Goal: Transaction & Acquisition: Book appointment/travel/reservation

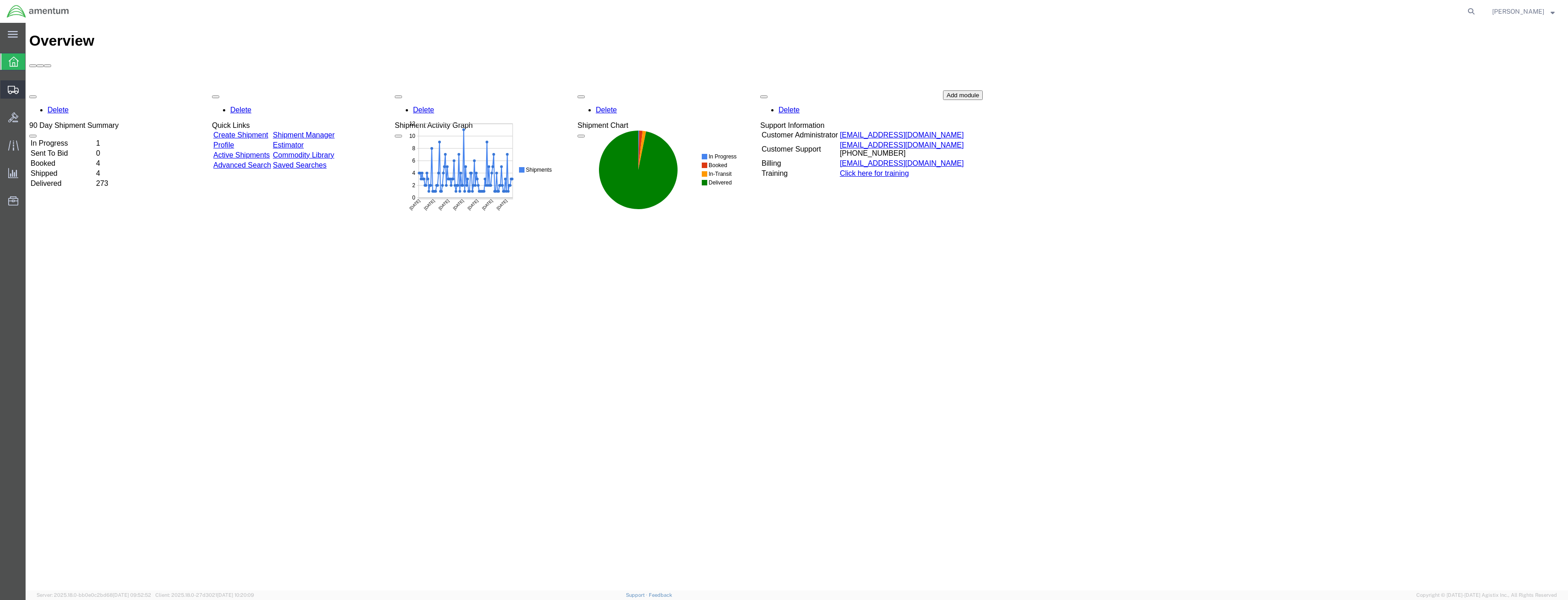
click at [18, 93] on icon at bounding box center [13, 90] width 11 height 8
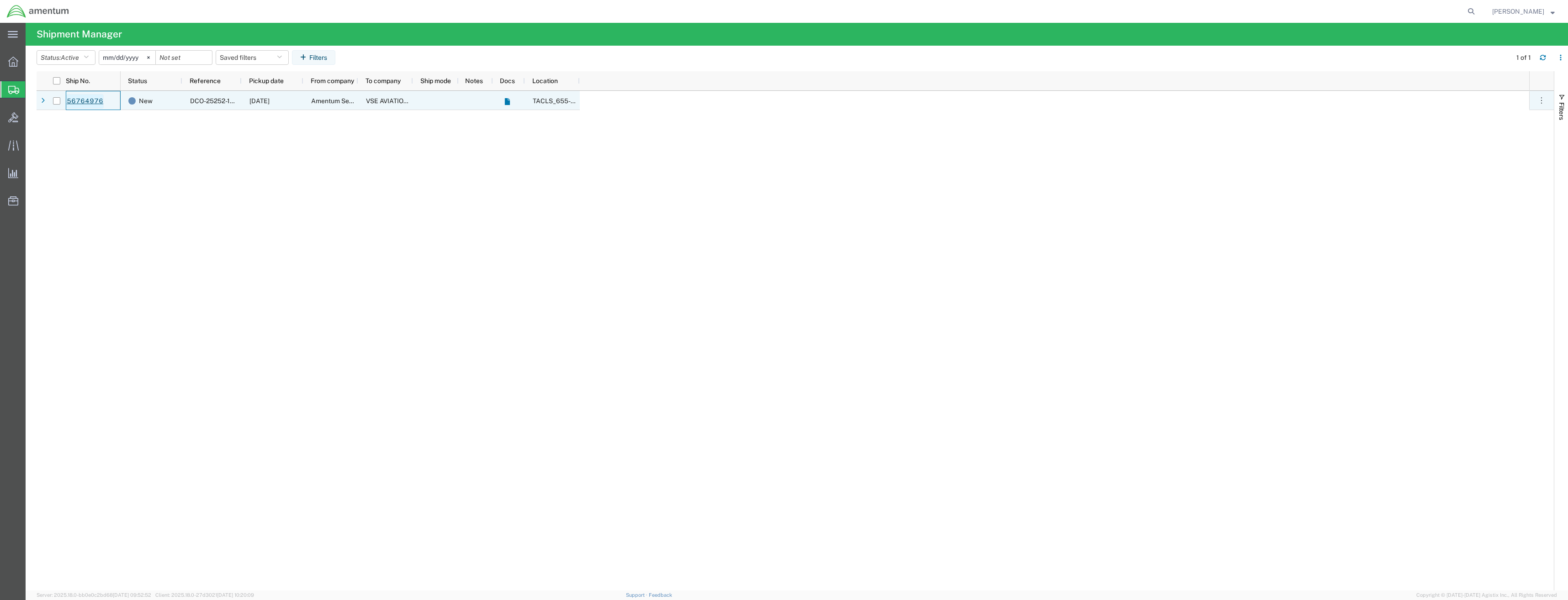
click at [92, 100] on link "56764976" at bounding box center [85, 102] width 37 height 15
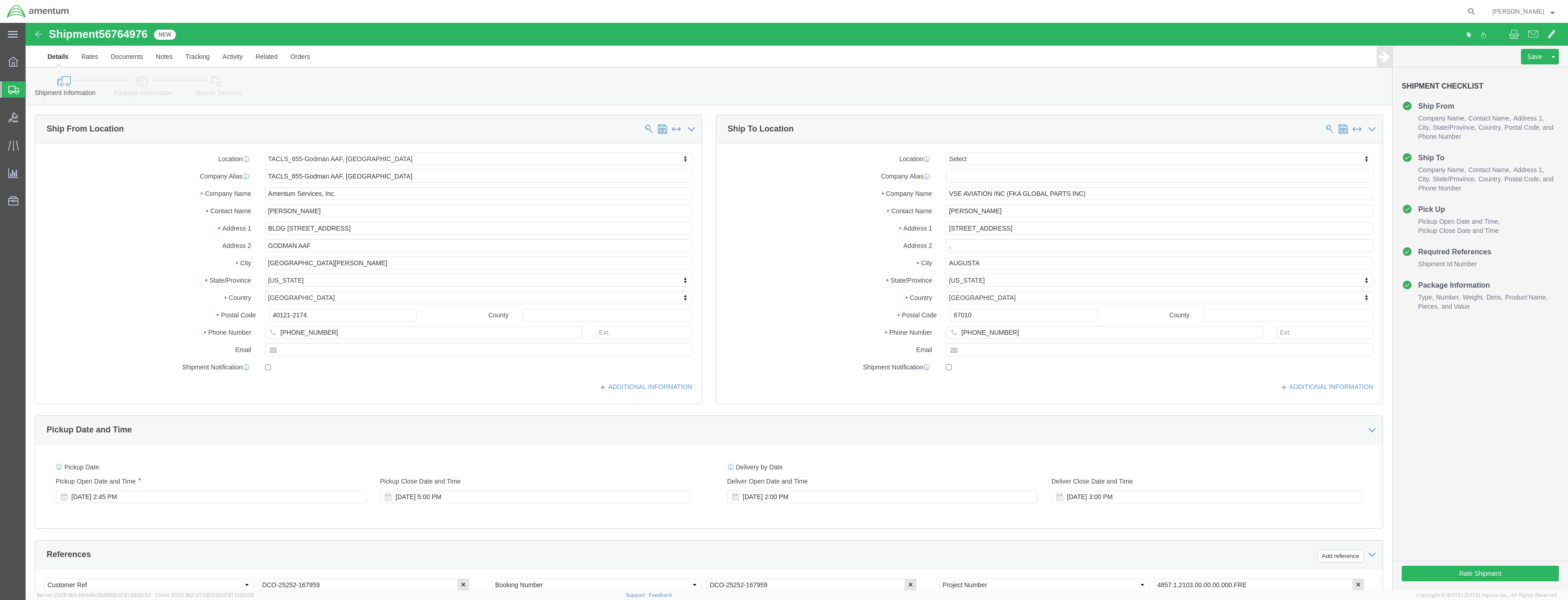
select select "42727"
select select
click button "Rate Shipment"
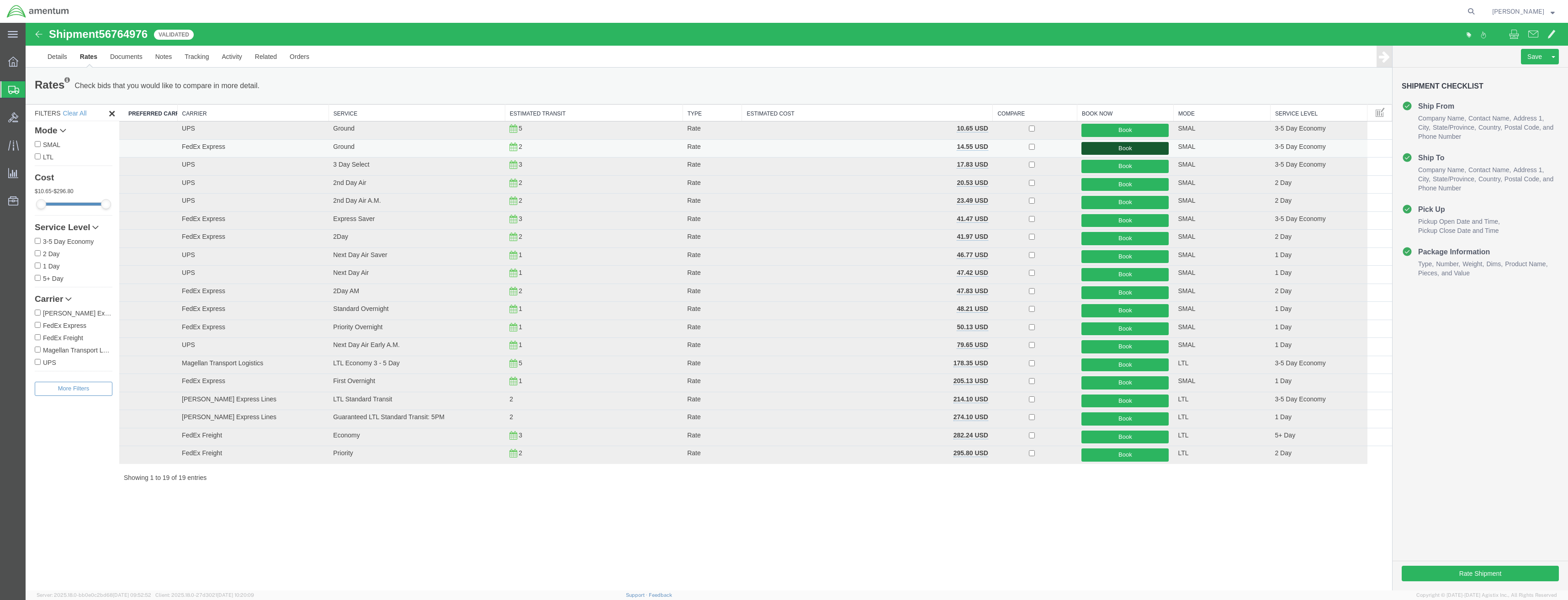
click at [1131, 146] on button "Book" at bounding box center [1125, 149] width 87 height 13
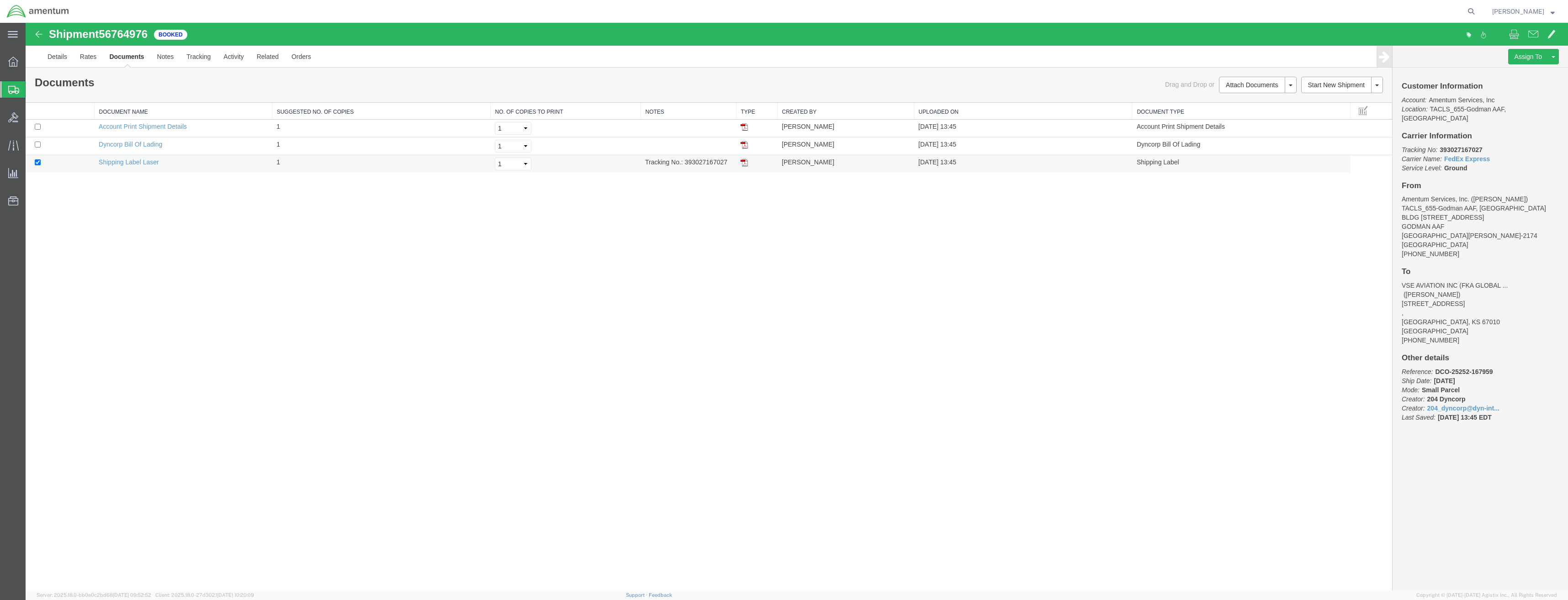
click at [144, 167] on td "Shipping Label Laser" at bounding box center [183, 164] width 178 height 18
click at [146, 163] on link "Shipping Label Laser" at bounding box center [129, 162] width 61 height 7
drag, startPoint x: 220, startPoint y: 8, endPoint x: 230, endPoint y: 4, distance: 10.8
click at [230, 4] on div at bounding box center [777, 11] width 1403 height 23
